Goal: Information Seeking & Learning: Learn about a topic

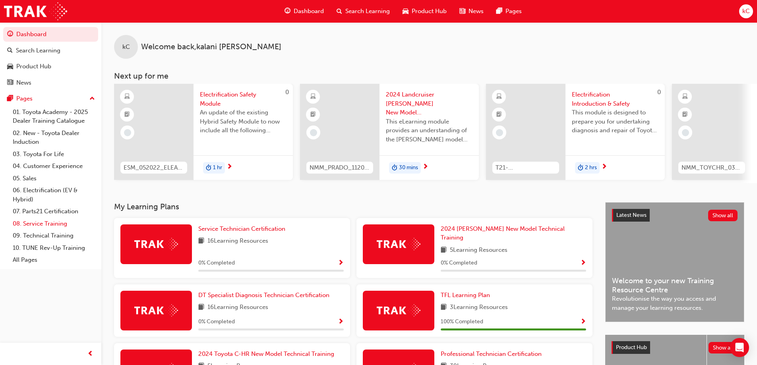
click at [64, 227] on link "08. Service Training" at bounding box center [54, 224] width 89 height 12
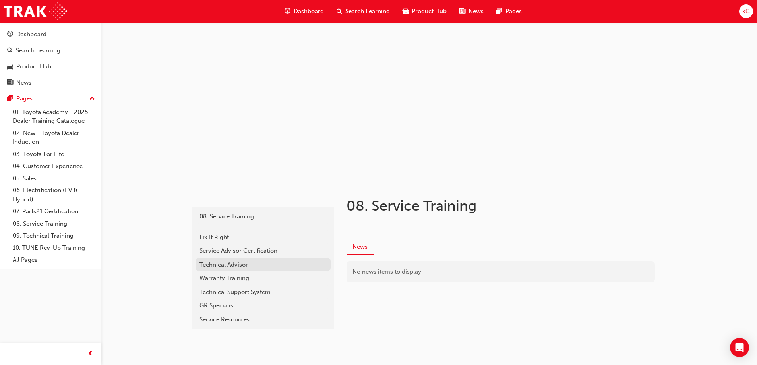
click at [233, 262] on div "Technical Advisor" at bounding box center [263, 264] width 127 height 9
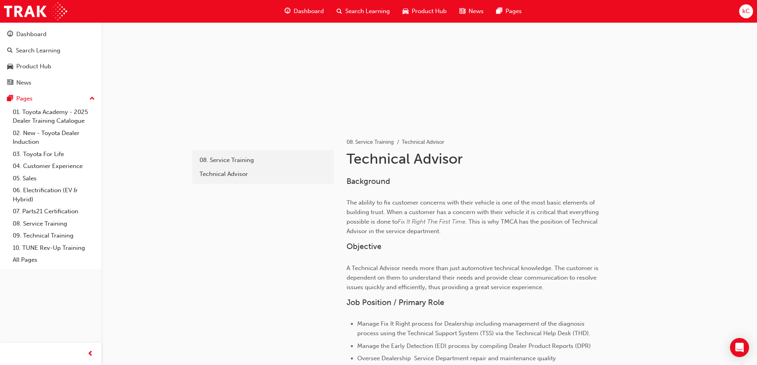
scroll to position [52, 0]
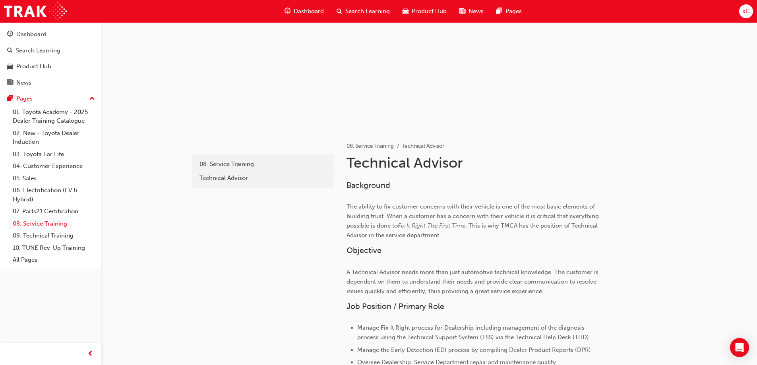
click at [47, 225] on link "08. Service Training" at bounding box center [54, 224] width 89 height 12
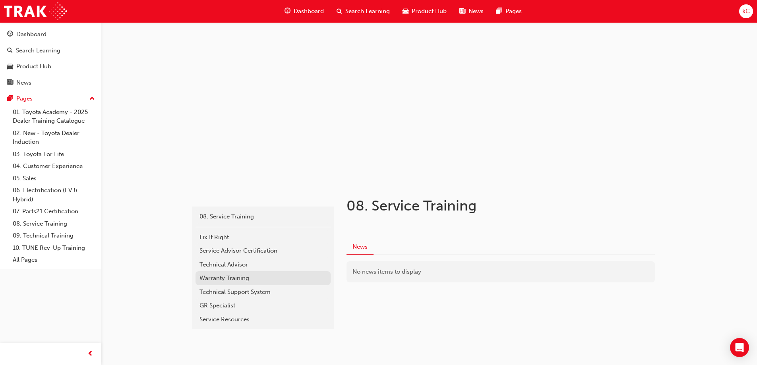
click at [238, 278] on div "Warranty Training" at bounding box center [263, 278] width 127 height 9
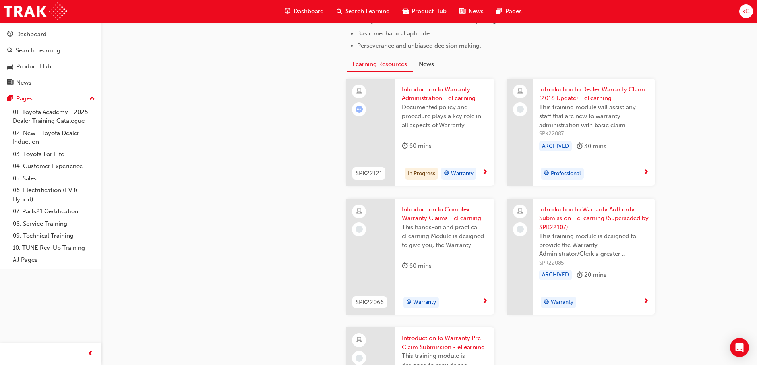
scroll to position [580, 0]
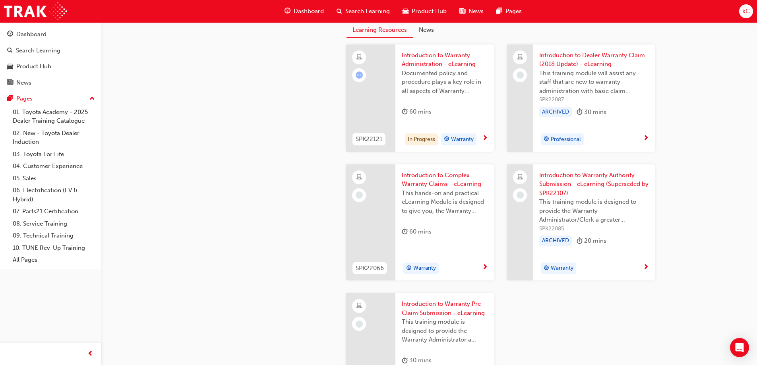
click at [487, 139] on span "next-icon" at bounding box center [485, 138] width 6 height 7
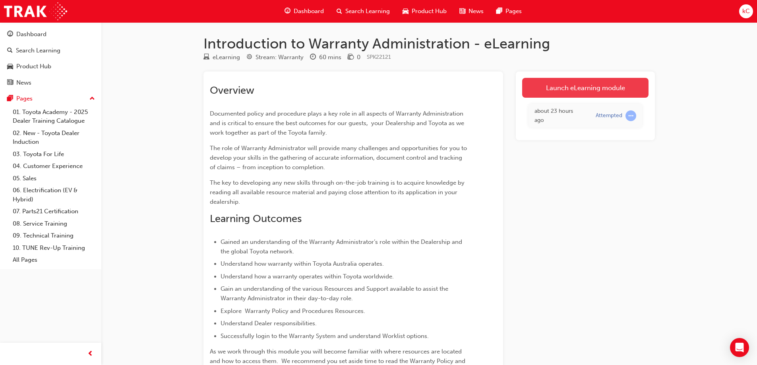
click at [572, 95] on link "Launch eLearning module" at bounding box center [585, 88] width 126 height 20
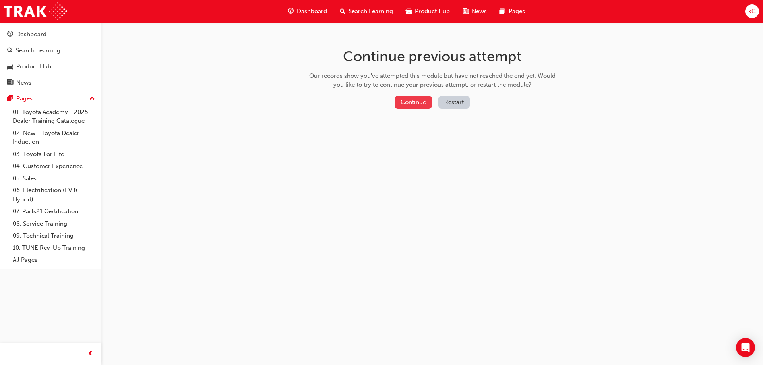
click at [414, 99] on button "Continue" at bounding box center [413, 102] width 37 height 13
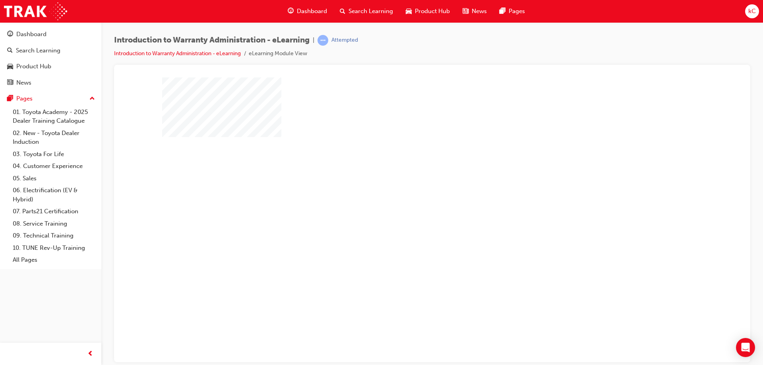
click at [409, 197] on div "play" at bounding box center [409, 197] width 0 height 0
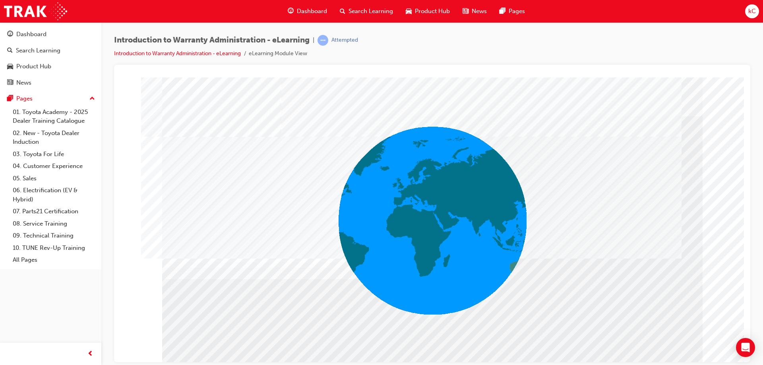
click at [733, 80] on div "colour" at bounding box center [432, 80] width 617 height 0
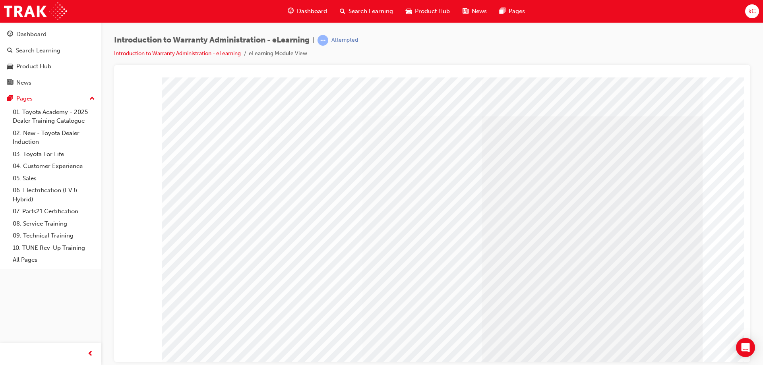
click at [44, 224] on link "08. Service Training" at bounding box center [54, 224] width 89 height 12
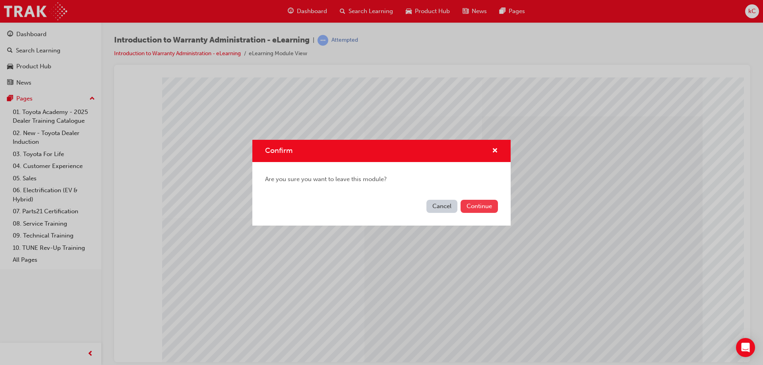
click at [479, 206] on button "Continue" at bounding box center [479, 206] width 37 height 13
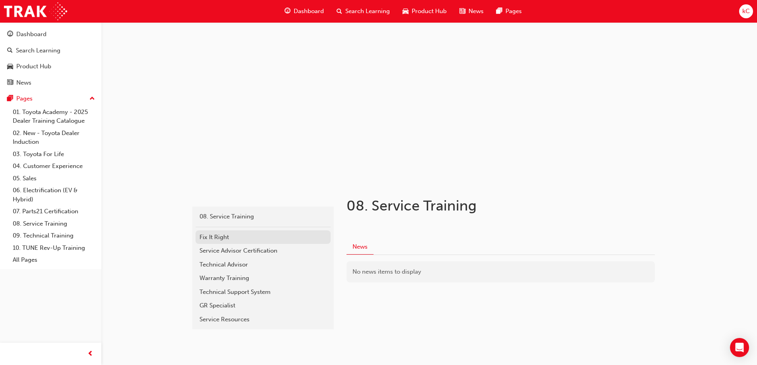
click at [244, 233] on div "Fix It Right" at bounding box center [263, 237] width 127 height 9
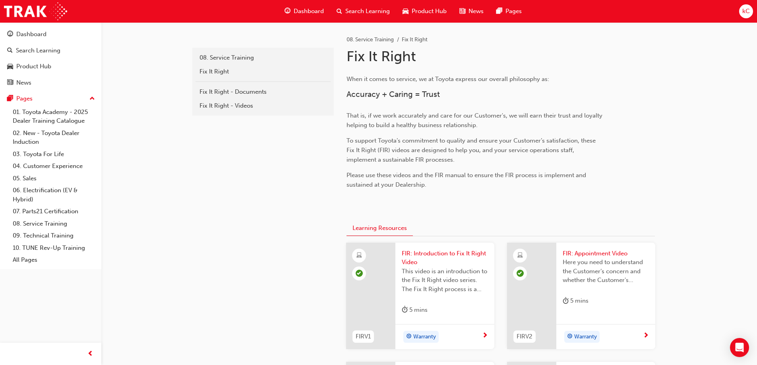
scroll to position [199, 0]
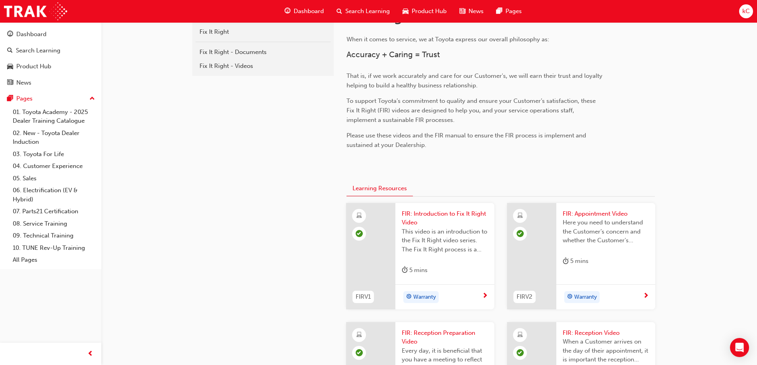
click at [347, 8] on span "Search Learning" at bounding box center [367, 11] width 45 height 9
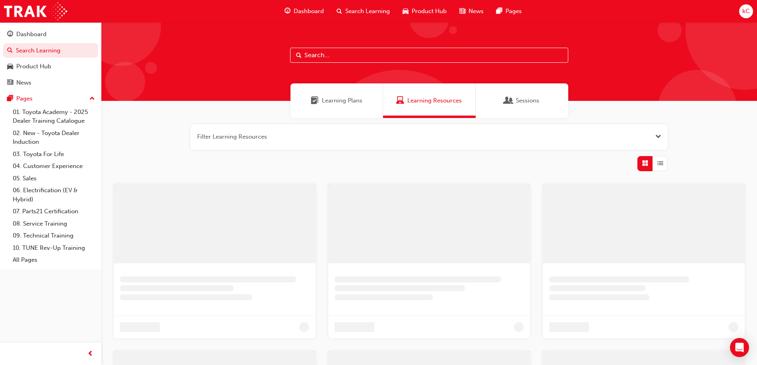
click at [325, 51] on input "text" at bounding box center [429, 55] width 278 height 15
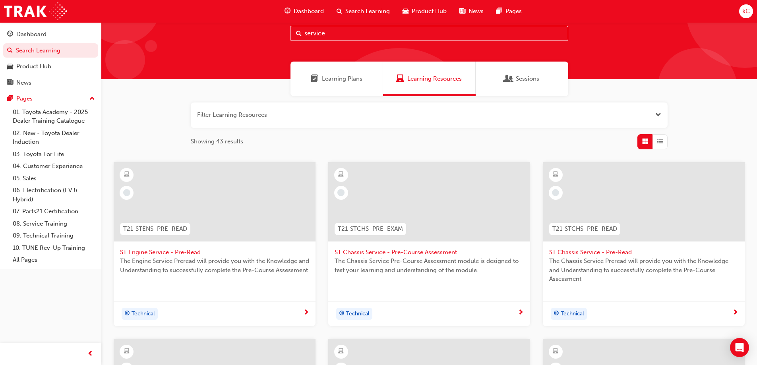
scroll to position [40, 0]
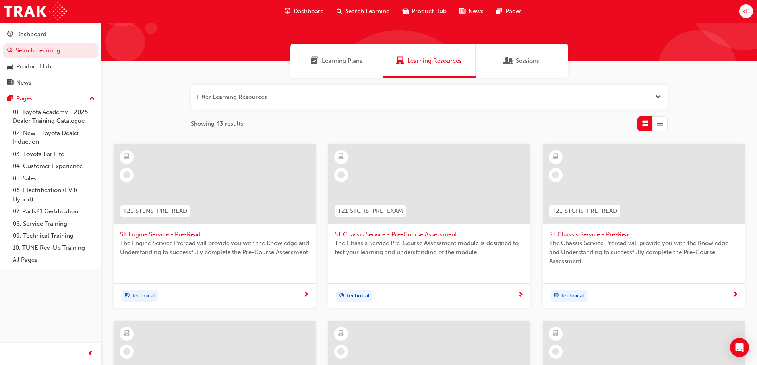
type input "service"
click at [204, 283] on div "ST Engine Service - Pre-Read The Engine Service Preread will provide you with t…" at bounding box center [215, 214] width 202 height 140
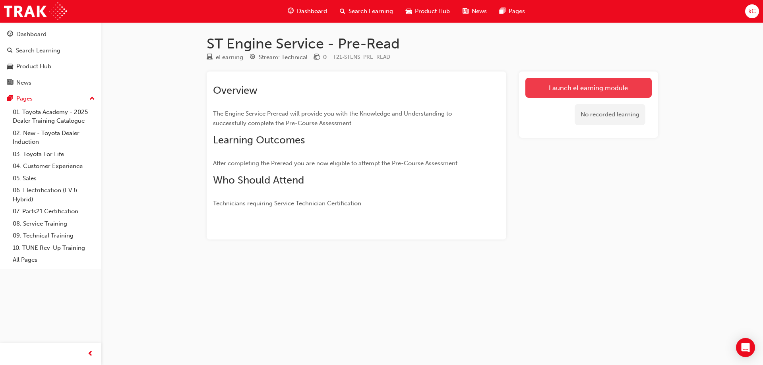
click at [590, 87] on link "Launch eLearning module" at bounding box center [589, 88] width 126 height 20
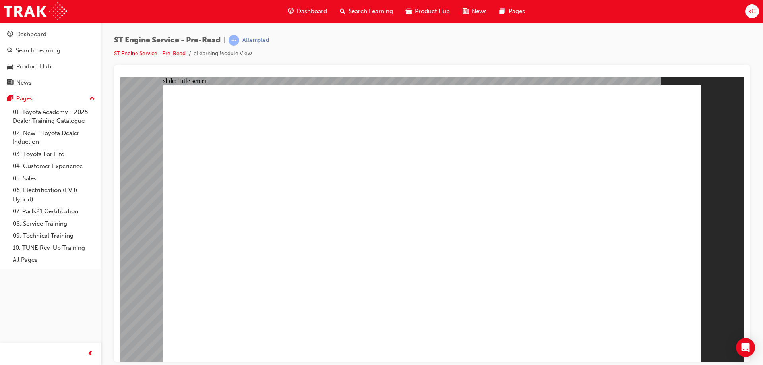
drag, startPoint x: 759, startPoint y: 76, endPoint x: 763, endPoint y: 67, distance: 10.1
click at [763, 67] on div "ST Engine Service - Pre-Read | Attempted ST Engine Service - Pre-Read eLearning…" at bounding box center [432, 183] width 662 height 323
click at [55, 234] on link "09. Technical Training" at bounding box center [54, 236] width 89 height 12
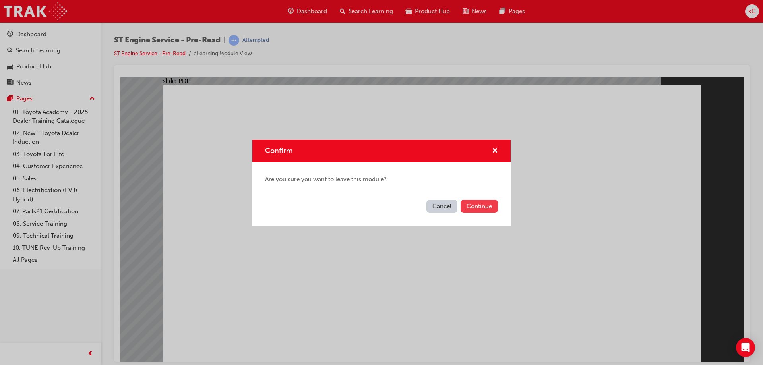
click at [483, 206] on button "Continue" at bounding box center [479, 206] width 37 height 13
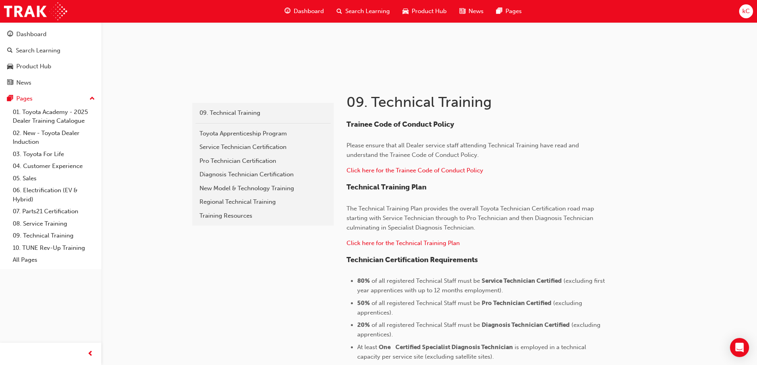
scroll to position [159, 0]
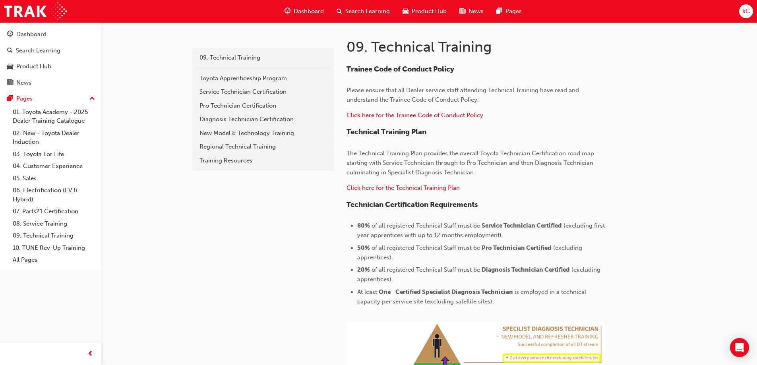
click at [377, 16] on div "Search Learning" at bounding box center [363, 11] width 66 height 16
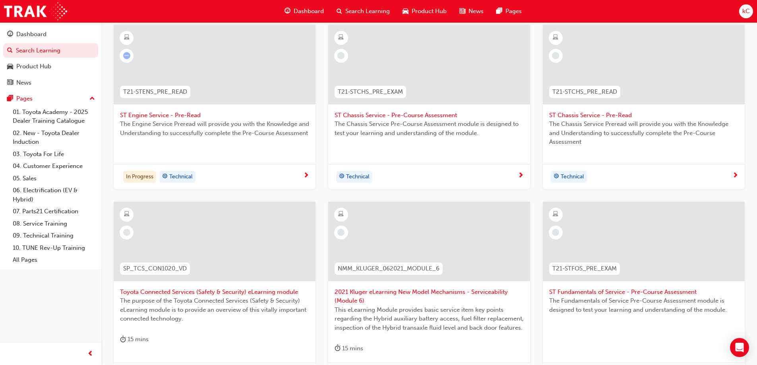
click at [220, 165] on div "In Progress Technical" at bounding box center [215, 176] width 202 height 25
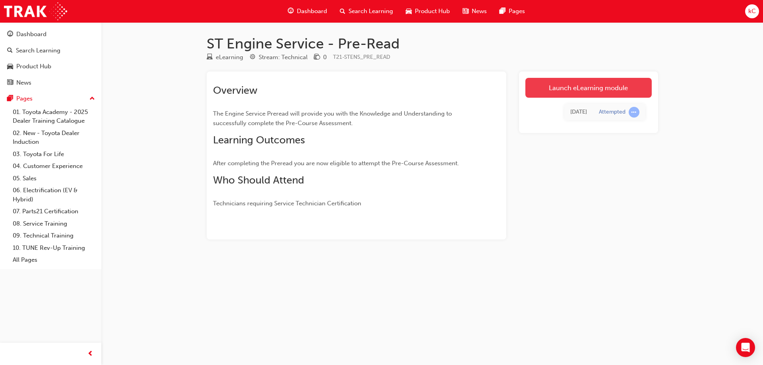
click at [576, 91] on link "Launch eLearning module" at bounding box center [589, 88] width 126 height 20
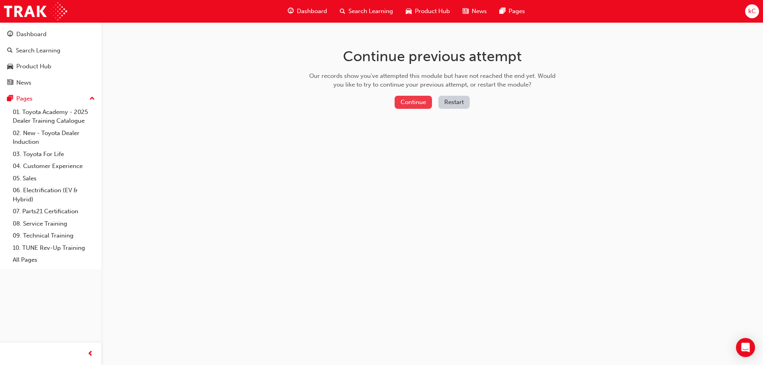
click at [398, 100] on button "Continue" at bounding box center [413, 102] width 37 height 13
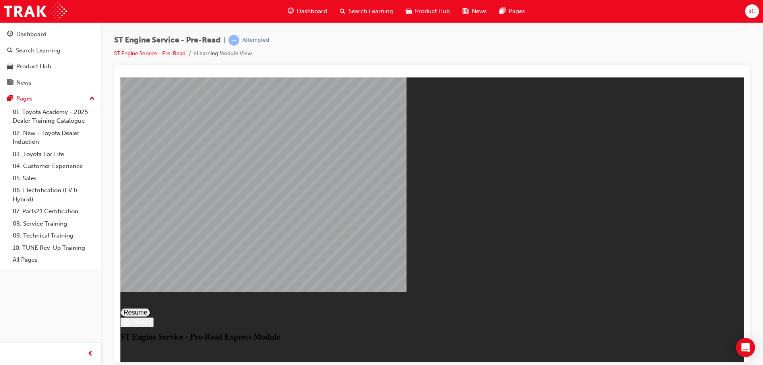
click at [151, 308] on button "Resume" at bounding box center [135, 313] width 30 height 10
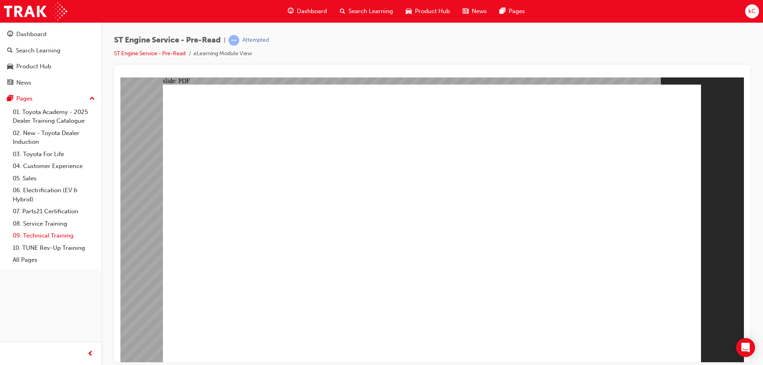
click at [47, 231] on link "09. Technical Training" at bounding box center [54, 236] width 89 height 12
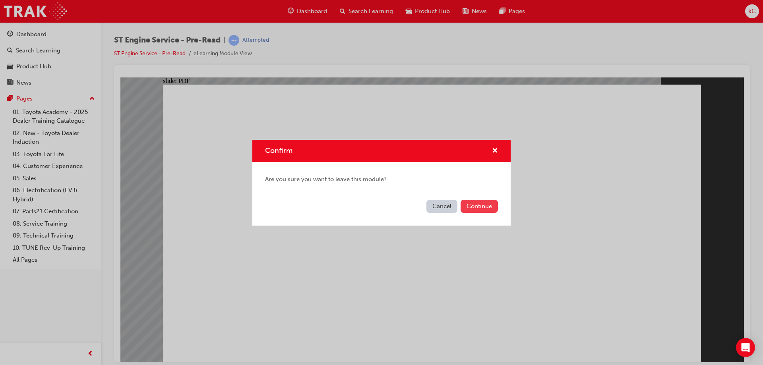
click at [475, 208] on button "Continue" at bounding box center [479, 206] width 37 height 13
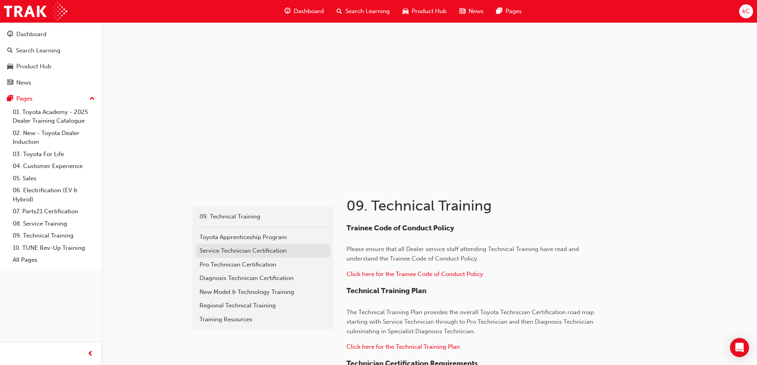
click at [267, 246] on link "Service Technician Certification" at bounding box center [263, 251] width 135 height 14
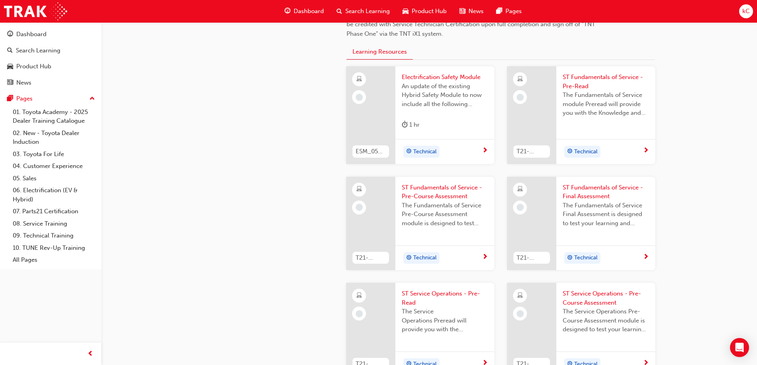
scroll to position [223, 0]
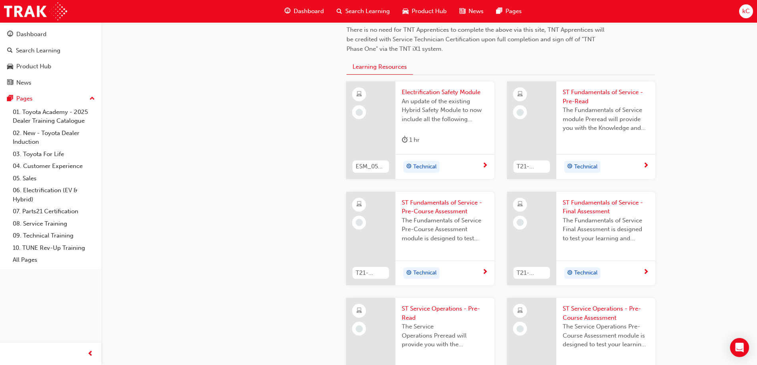
click at [604, 164] on div "Technical" at bounding box center [603, 167] width 80 height 12
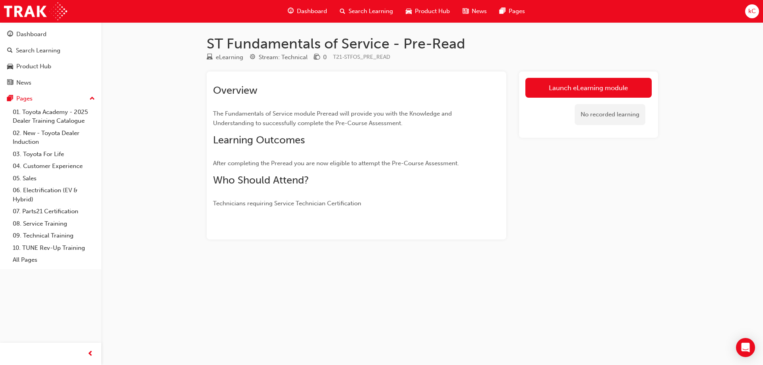
click at [588, 77] on div "Launch eLearning module No recorded learning" at bounding box center [588, 105] width 139 height 66
click at [580, 92] on link "Launch eLearning module" at bounding box center [589, 88] width 126 height 20
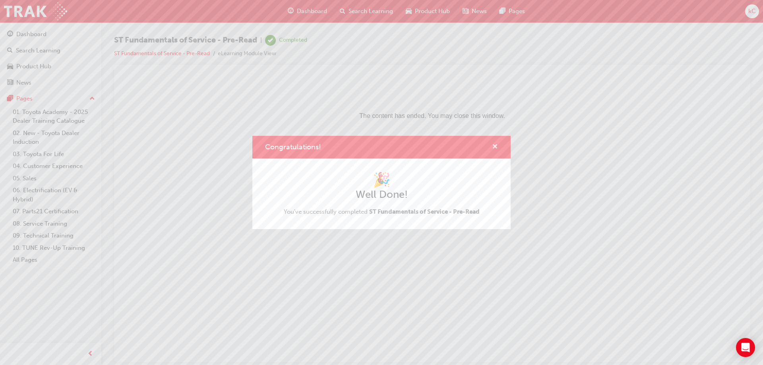
click at [494, 147] on span "cross-icon" at bounding box center [495, 147] width 6 height 7
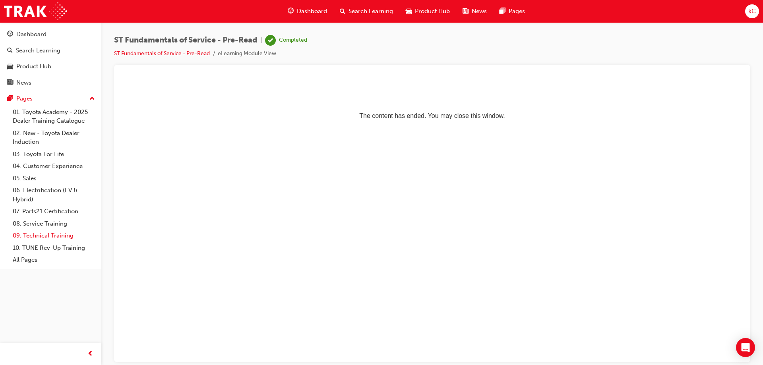
click at [51, 234] on link "09. Technical Training" at bounding box center [54, 236] width 89 height 12
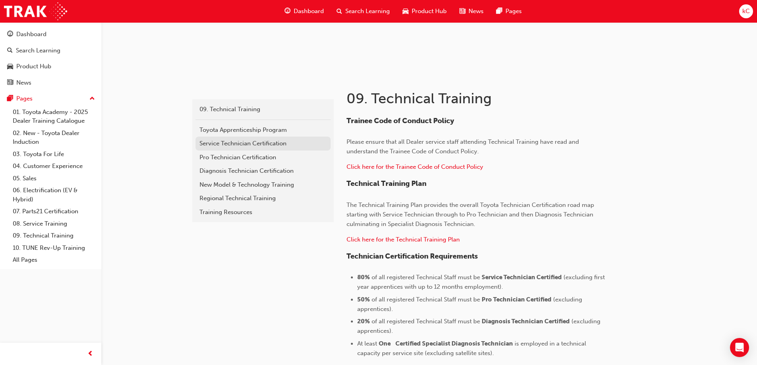
scroll to position [119, 0]
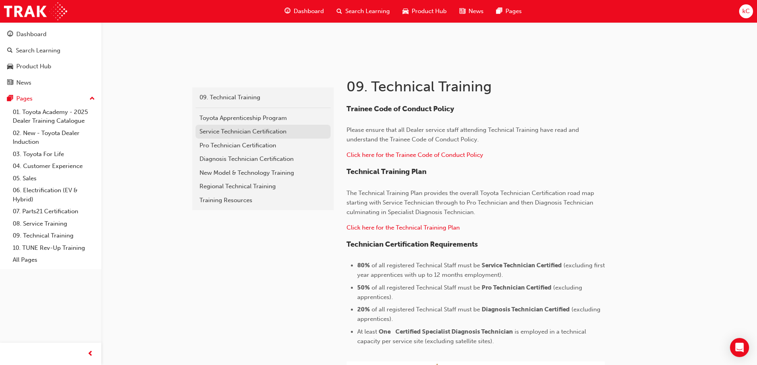
click at [251, 131] on div "Service Technician Certification" at bounding box center [263, 131] width 127 height 9
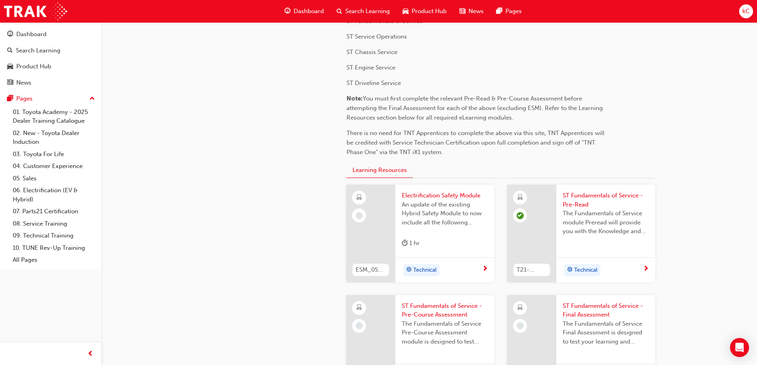
click at [454, 266] on div "Technical" at bounding box center [442, 270] width 80 height 12
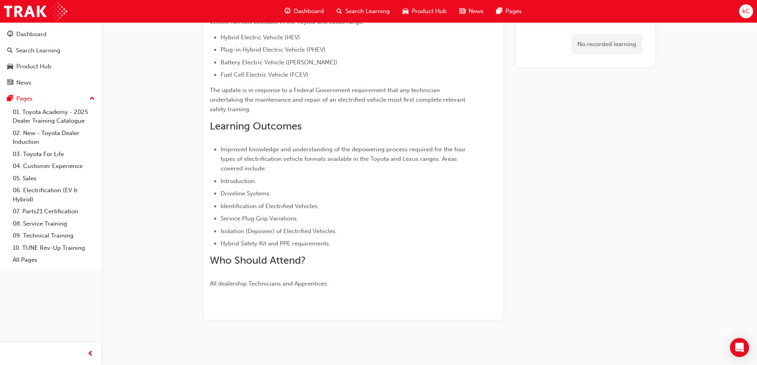
scroll to position [101, 0]
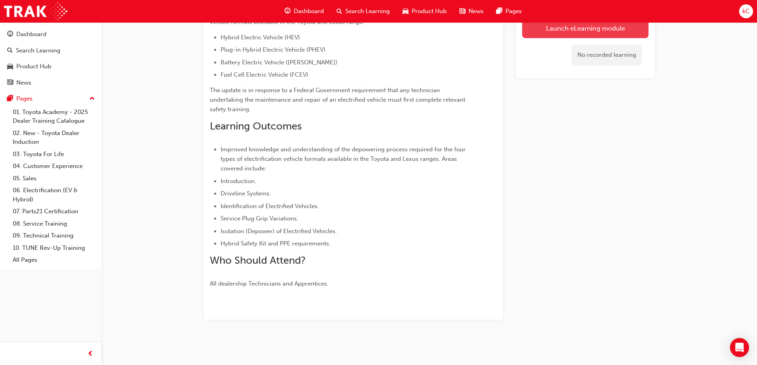
click at [586, 35] on link "Launch eLearning module" at bounding box center [585, 28] width 126 height 20
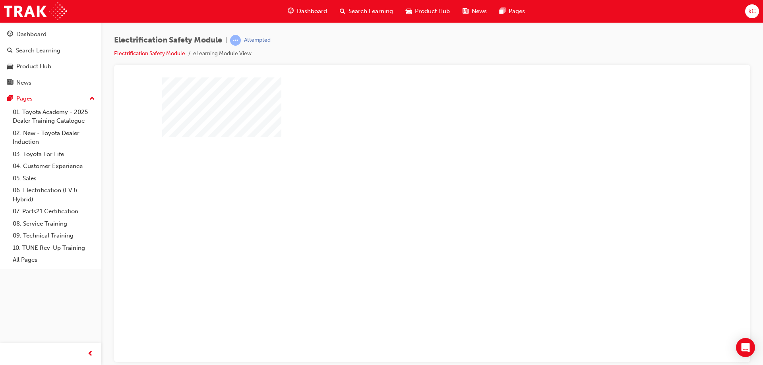
scroll to position [10, 0]
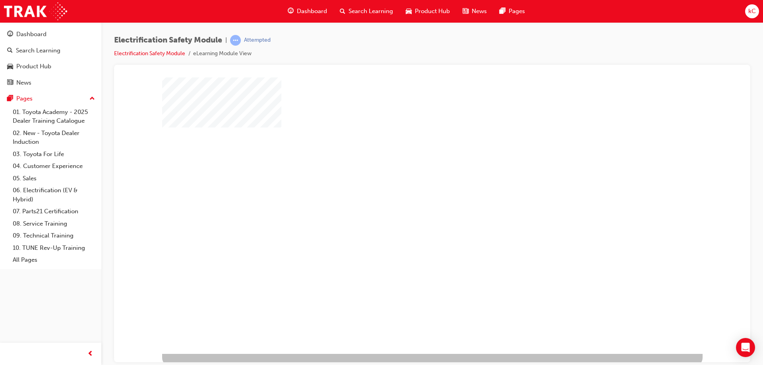
click at [409, 187] on div "play" at bounding box center [409, 187] width 0 height 0
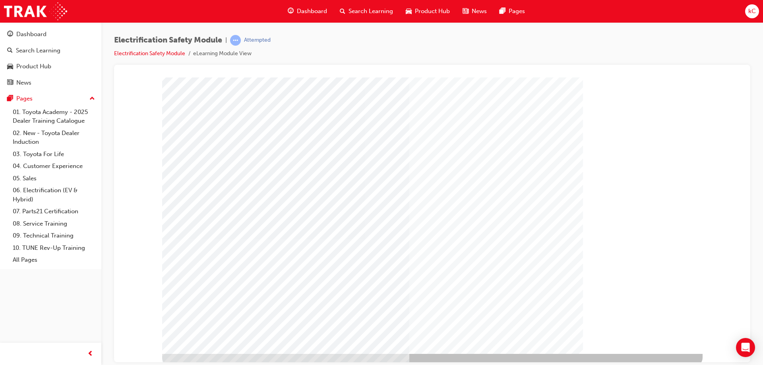
scroll to position [0, 0]
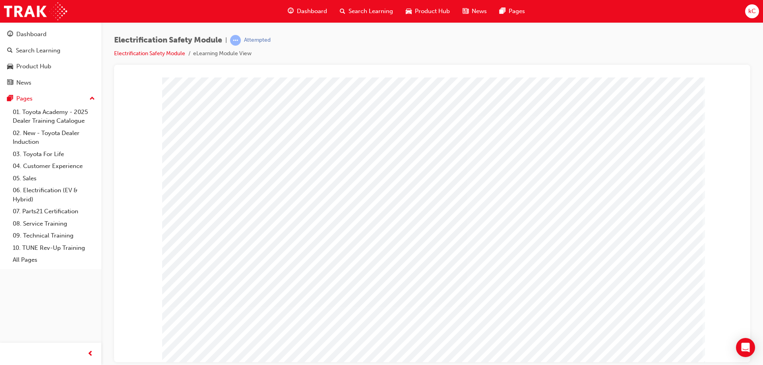
drag, startPoint x: 441, startPoint y: 146, endPoint x: 435, endPoint y: 146, distance: 5.6
drag, startPoint x: 513, startPoint y: 133, endPoint x: 459, endPoint y: 144, distance: 55.7
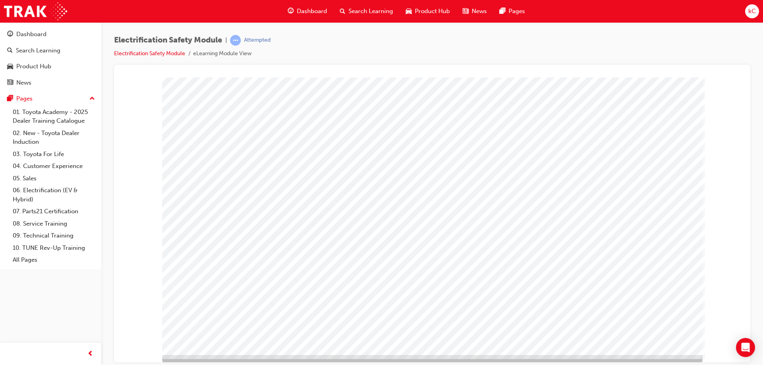
scroll to position [13, 0]
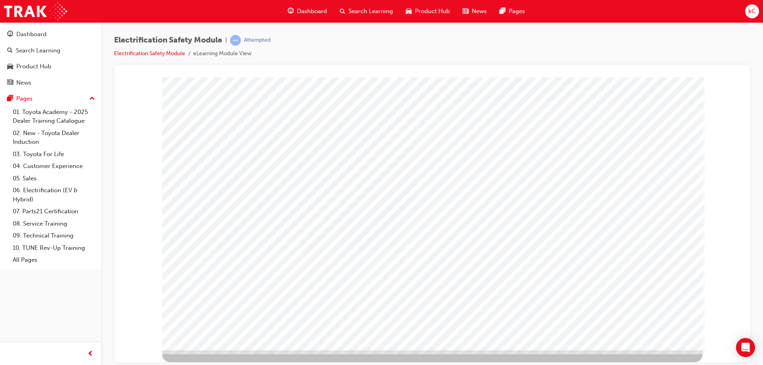
drag, startPoint x: 515, startPoint y: 144, endPoint x: 672, endPoint y: 196, distance: 165.3
click at [658, 195] on div "multistate" at bounding box center [432, 207] width 541 height 286
drag, startPoint x: 655, startPoint y: 190, endPoint x: 688, endPoint y: 196, distance: 34.1
click at [688, 196] on div "multistate" at bounding box center [432, 207] width 541 height 286
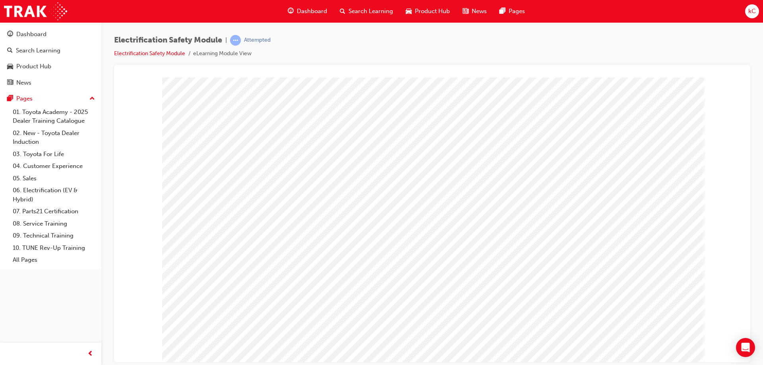
drag, startPoint x: 462, startPoint y: 153, endPoint x: 464, endPoint y: 161, distance: 8.8
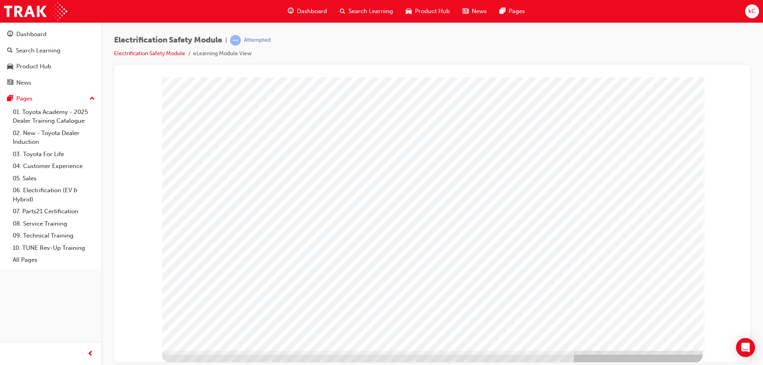
scroll to position [13, 0]
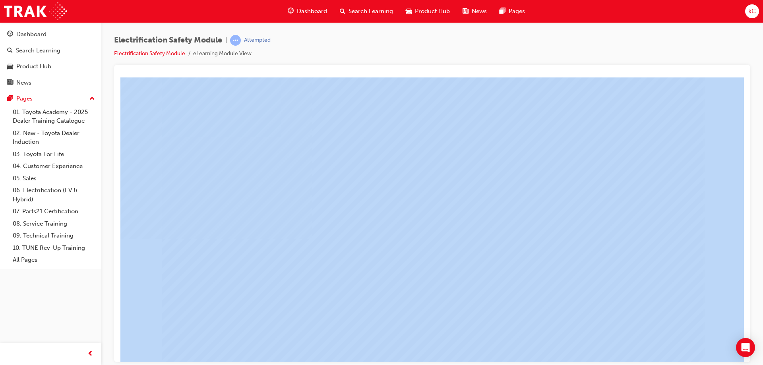
drag, startPoint x: 771, startPoint y: 439, endPoint x: 650, endPoint y: 359, distance: 144.7
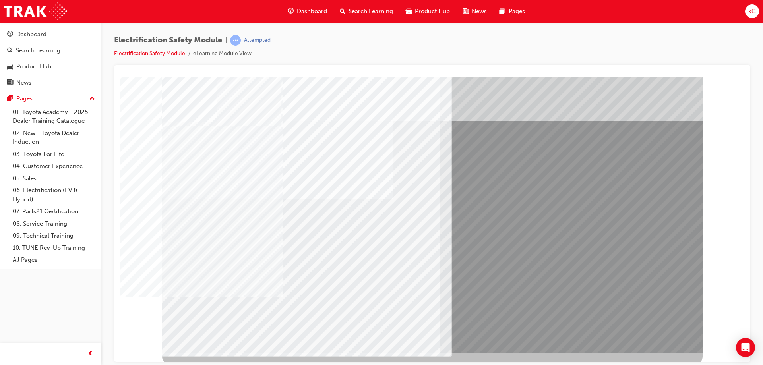
scroll to position [13, 0]
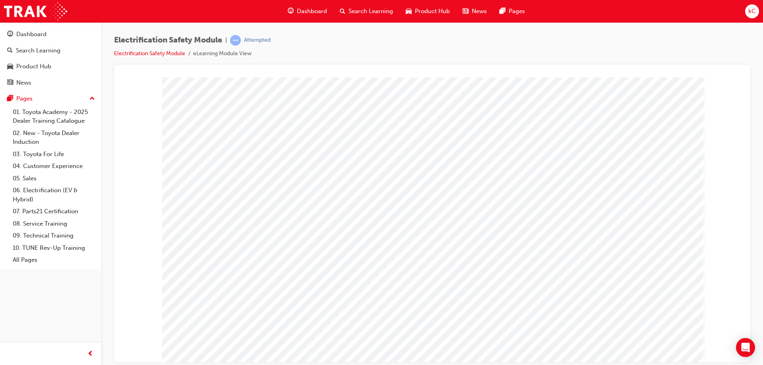
scroll to position [0, 0]
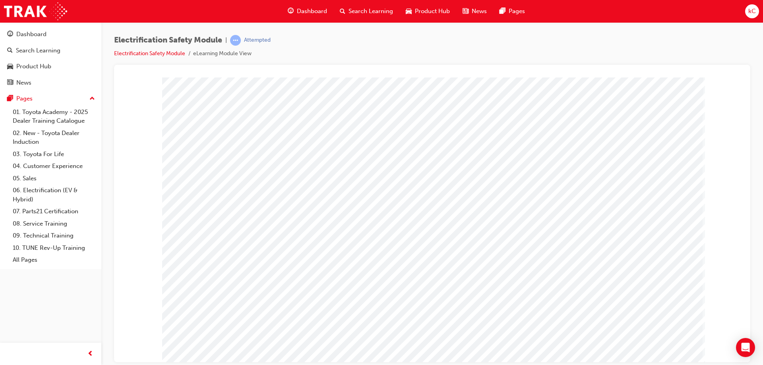
scroll to position [13, 0]
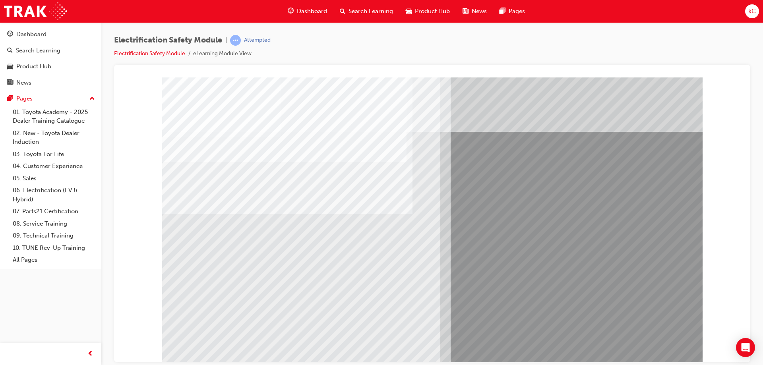
drag, startPoint x: 226, startPoint y: 306, endPoint x: 220, endPoint y: 306, distance: 6.0
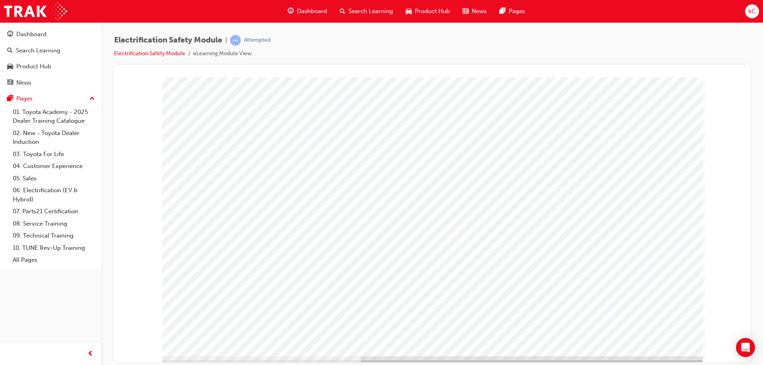
scroll to position [13, 0]
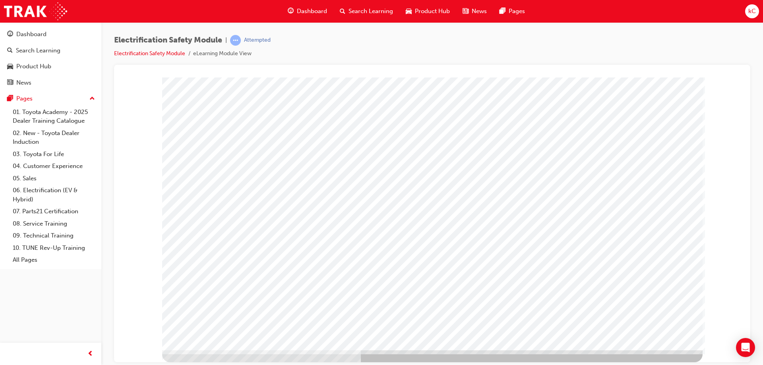
click at [654, 343] on div at bounding box center [432, 207] width 541 height 286
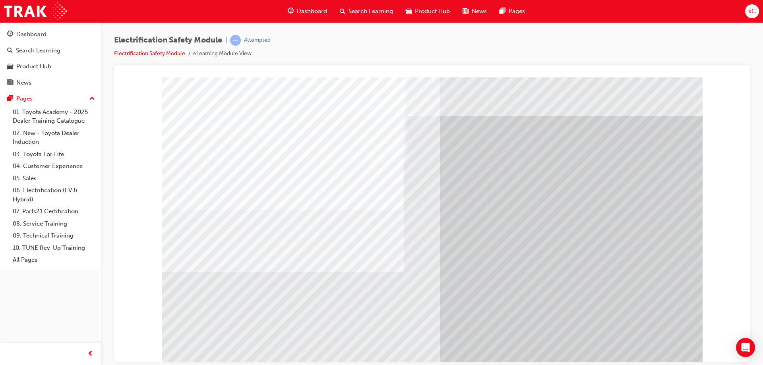
drag, startPoint x: 197, startPoint y: 267, endPoint x: 216, endPoint y: 281, distance: 23.7
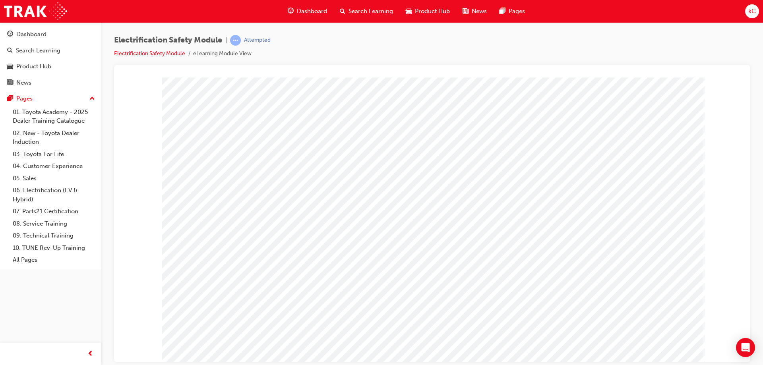
drag, startPoint x: 612, startPoint y: 169, endPoint x: 546, endPoint y: 190, distance: 69.5
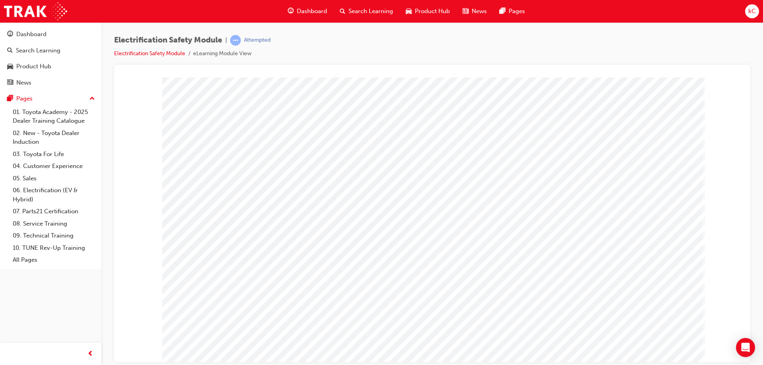
drag, startPoint x: 502, startPoint y: 219, endPoint x: 488, endPoint y: 217, distance: 14.1
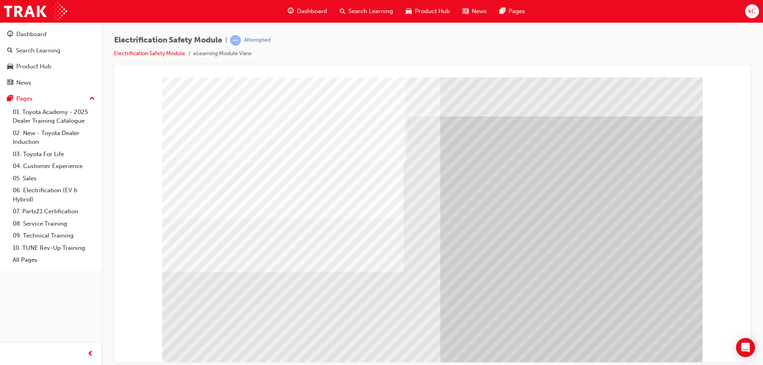
drag, startPoint x: 214, startPoint y: 278, endPoint x: 221, endPoint y: 279, distance: 6.9
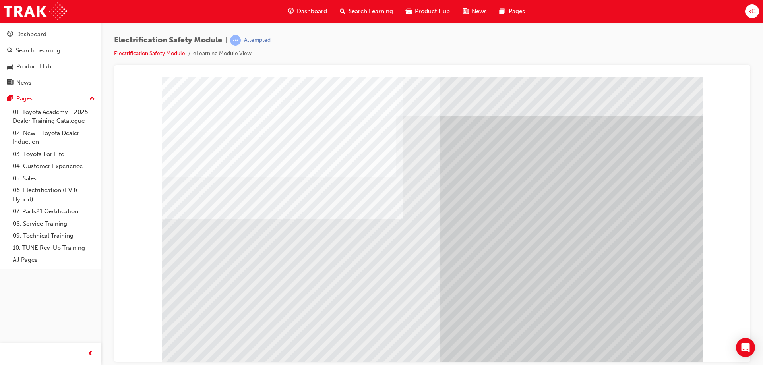
click at [357, 300] on div "multistate" at bounding box center [432, 220] width 541 height 286
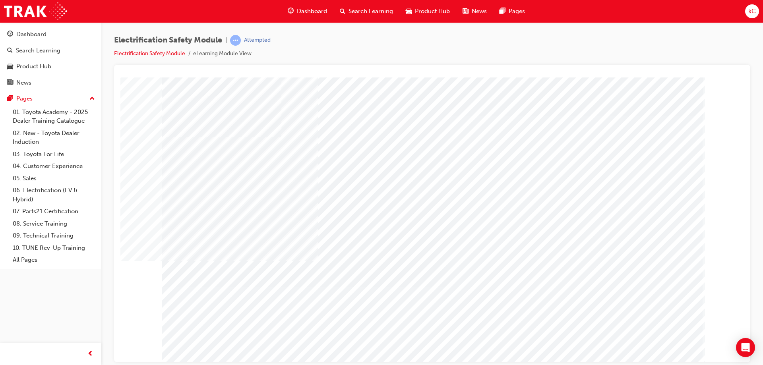
drag, startPoint x: 550, startPoint y: 309, endPoint x: 571, endPoint y: 308, distance: 21.1
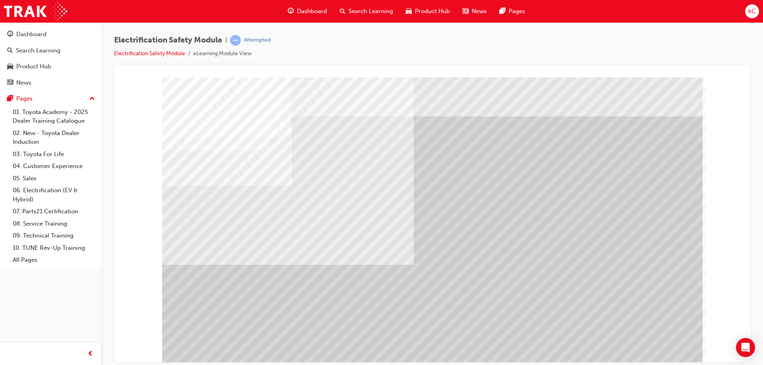
drag, startPoint x: 520, startPoint y: 254, endPoint x: 522, endPoint y: 291, distance: 37.0
click at [521, 283] on div "Navigation" at bounding box center [432, 220] width 541 height 286
drag, startPoint x: 522, startPoint y: 291, endPoint x: 530, endPoint y: 292, distance: 8.8
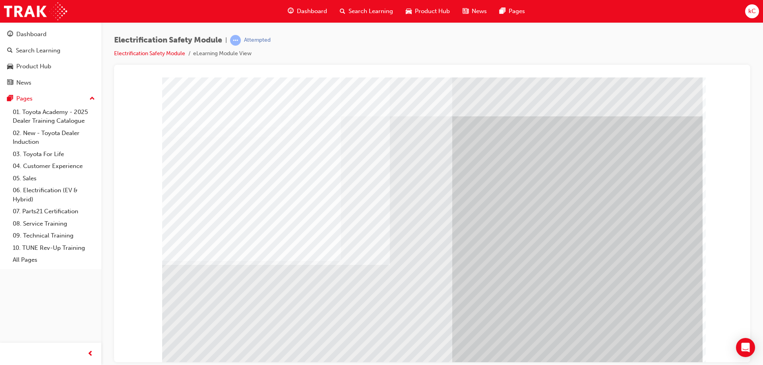
scroll to position [13, 0]
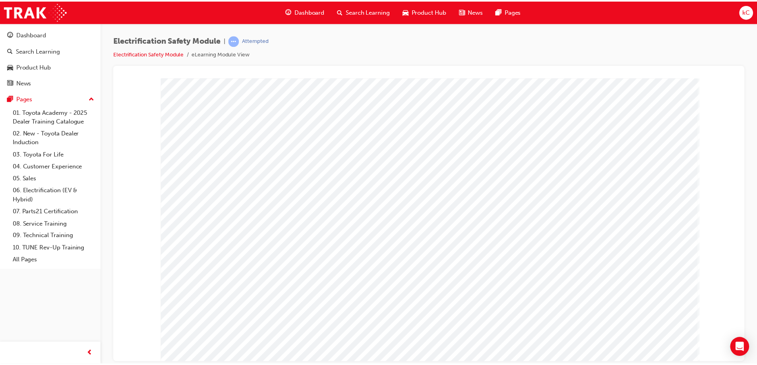
scroll to position [0, 0]
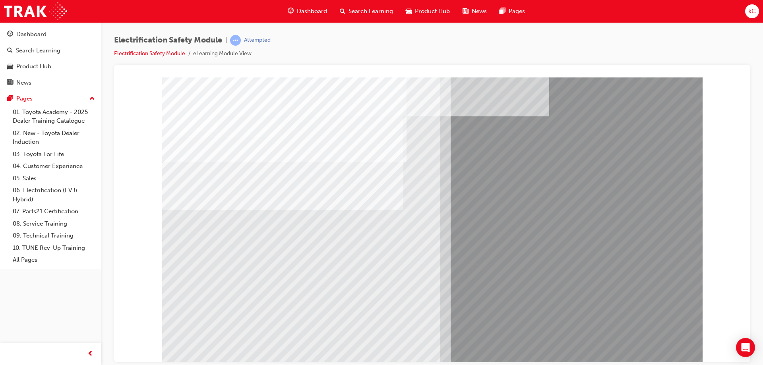
drag, startPoint x: 170, startPoint y: 273, endPoint x: 197, endPoint y: 273, distance: 27.0
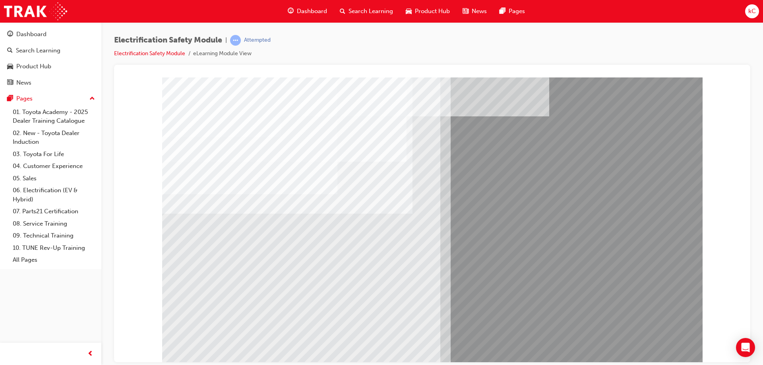
drag, startPoint x: 210, startPoint y: 315, endPoint x: 230, endPoint y: 307, distance: 22.1
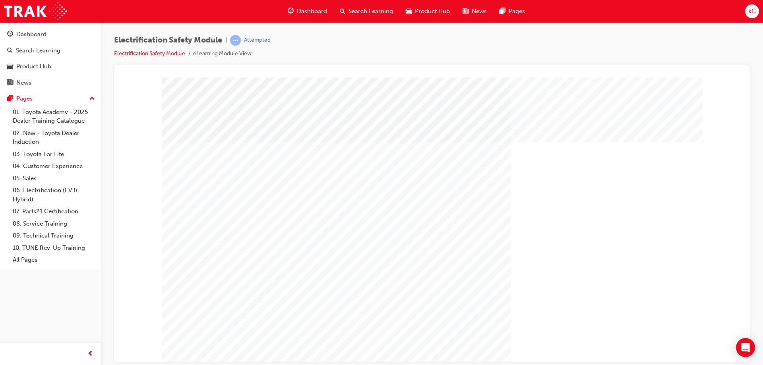
click at [639, 338] on div at bounding box center [432, 220] width 541 height 286
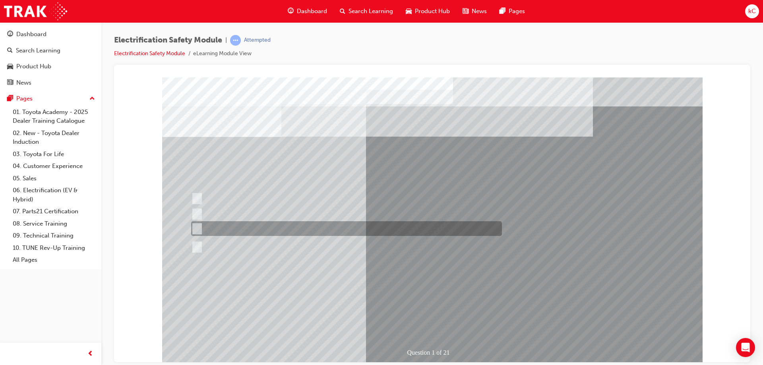
click at [403, 229] on div at bounding box center [344, 228] width 311 height 15
radio input "true"
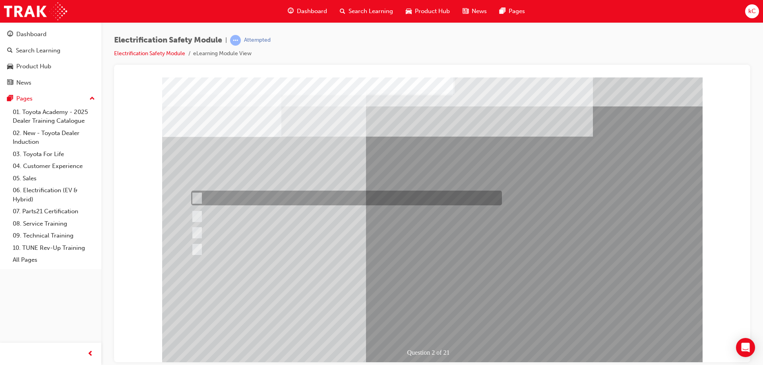
click at [335, 199] on div at bounding box center [344, 198] width 311 height 15
radio input "true"
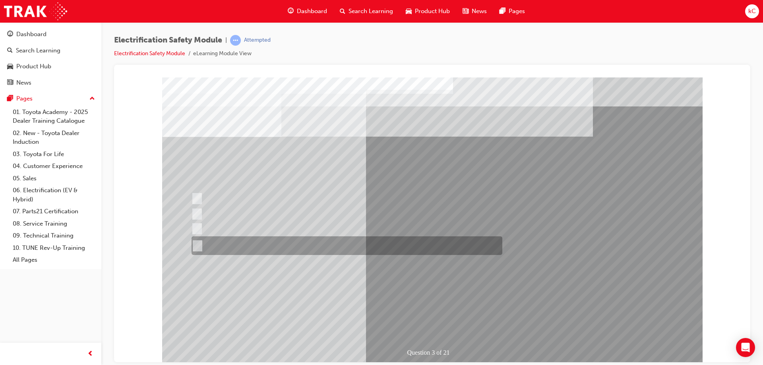
click at [299, 243] on div at bounding box center [345, 246] width 311 height 19
radio input "true"
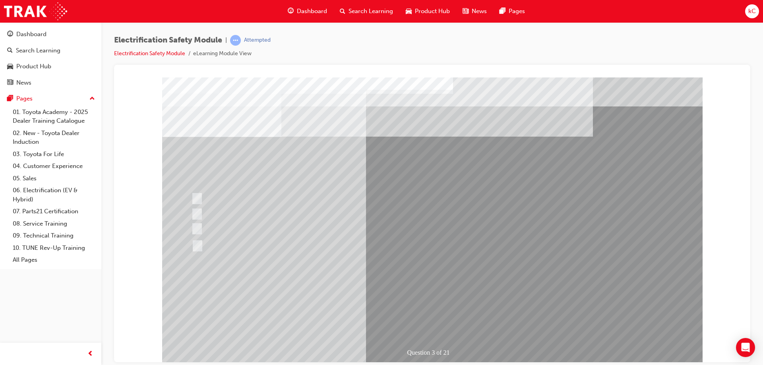
click at [58, 236] on link "09. Technical Training" at bounding box center [54, 236] width 89 height 12
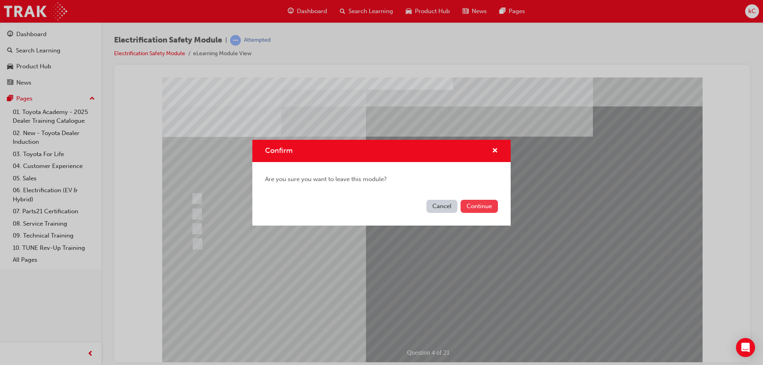
click at [476, 206] on button "Continue" at bounding box center [479, 206] width 37 height 13
